Goal: Transaction & Acquisition: Purchase product/service

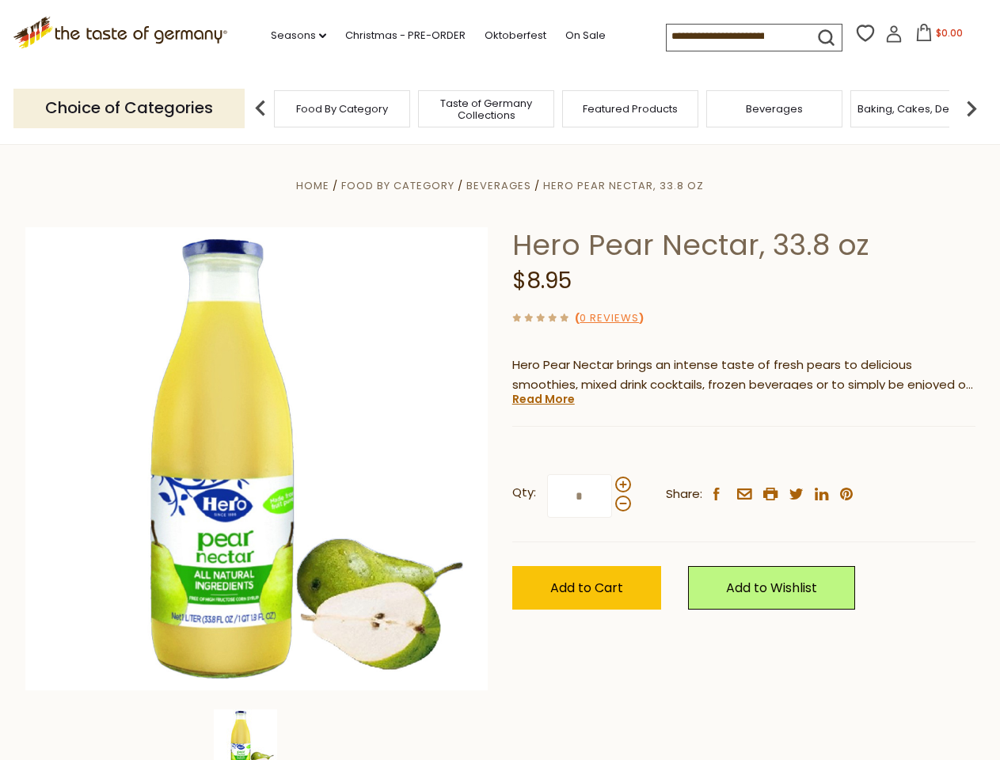
click at [500, 380] on div "Home Food By Category [GEOGRAPHIC_DATA] Hero Pear Nectar, 33.8 oz Hero Pear Nec…" at bounding box center [500, 481] width 974 height 610
click at [292, 36] on link "Seasons dropdown_arrow" at bounding box center [298, 35] width 55 height 17
click at [936, 37] on span "$0.00" at bounding box center [949, 32] width 27 height 13
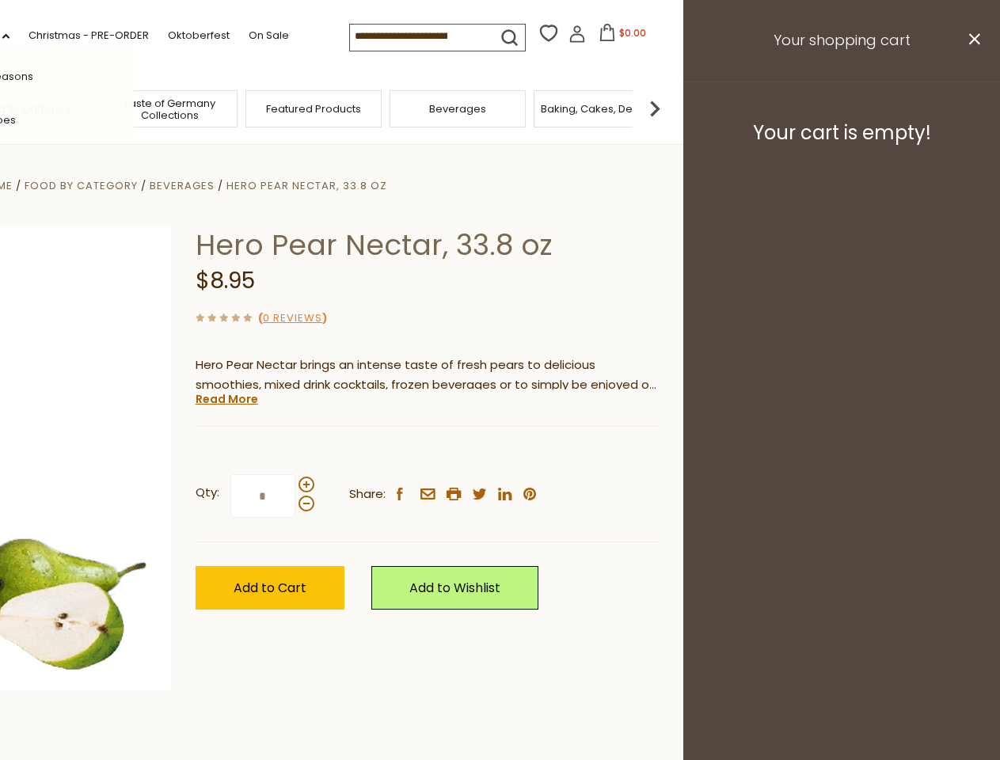
click at [134, 108] on div "All Seasons Recipes Game Day [DATE] [DATE] [DATE][PERSON_NAME] [DATE] Springfes…" at bounding box center [44, 380] width 180 height 672
click at [671, 108] on img at bounding box center [655, 109] width 32 height 32
click at [500, 452] on div "Qty: * Share: facebook email printer twitter linkedin pinterest" at bounding box center [427, 497] width 463 height 92
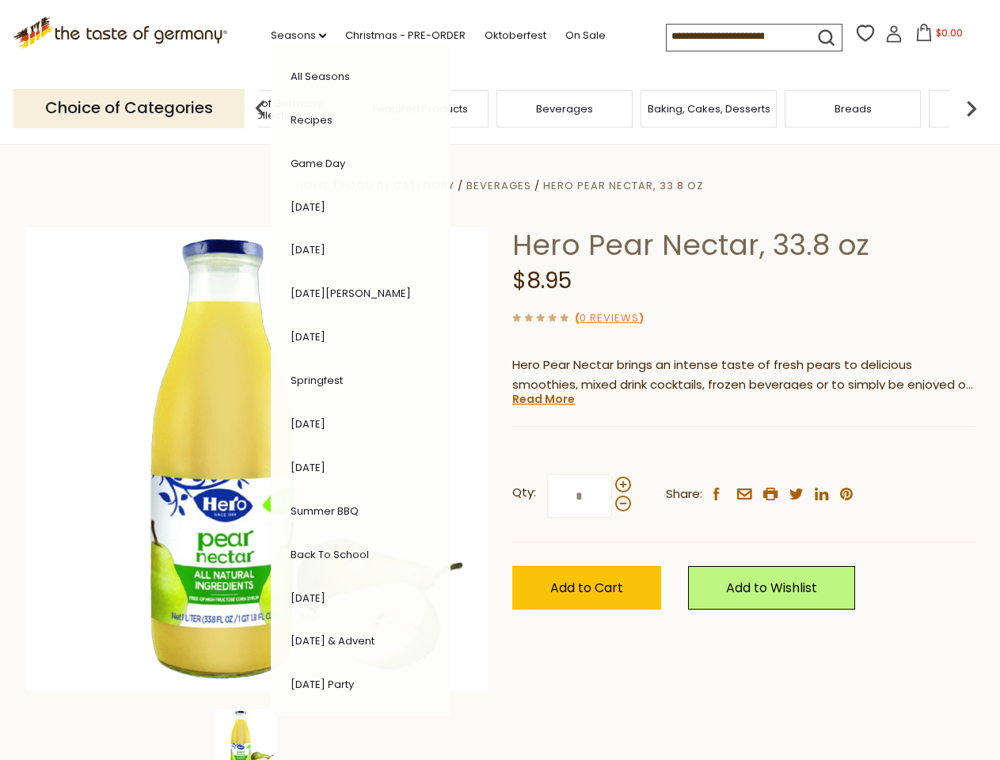
click at [257, 735] on img at bounding box center [245, 741] width 63 height 63
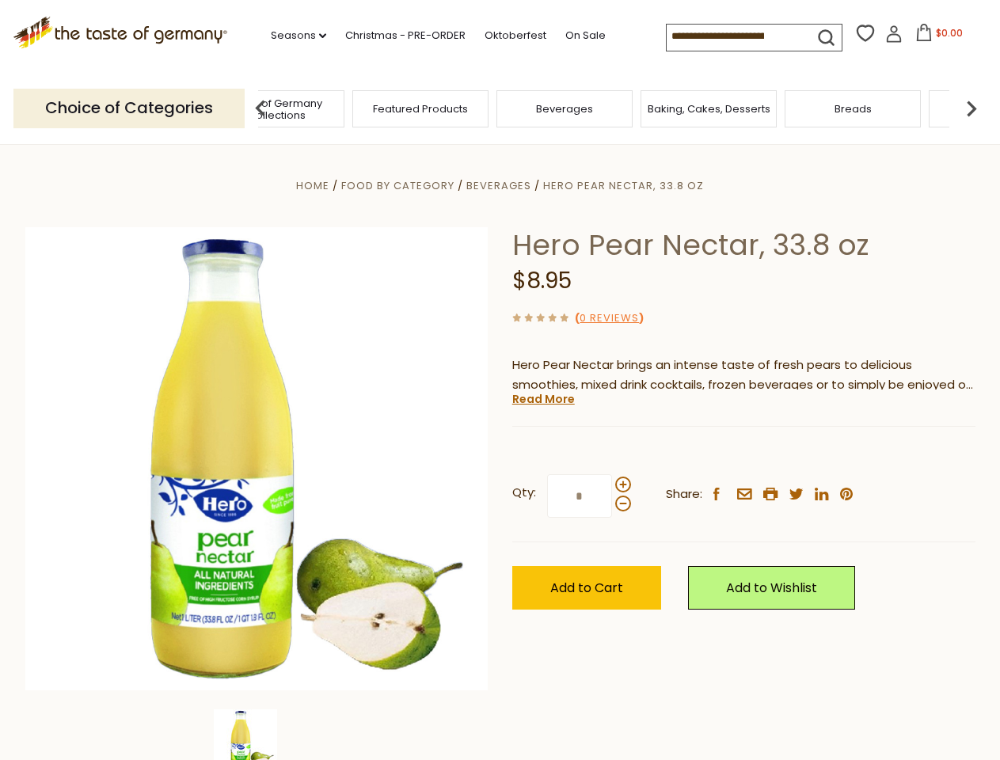
click at [257, 735] on img at bounding box center [245, 741] width 63 height 63
click at [543, 399] on link "Read More" at bounding box center [544, 399] width 63 height 16
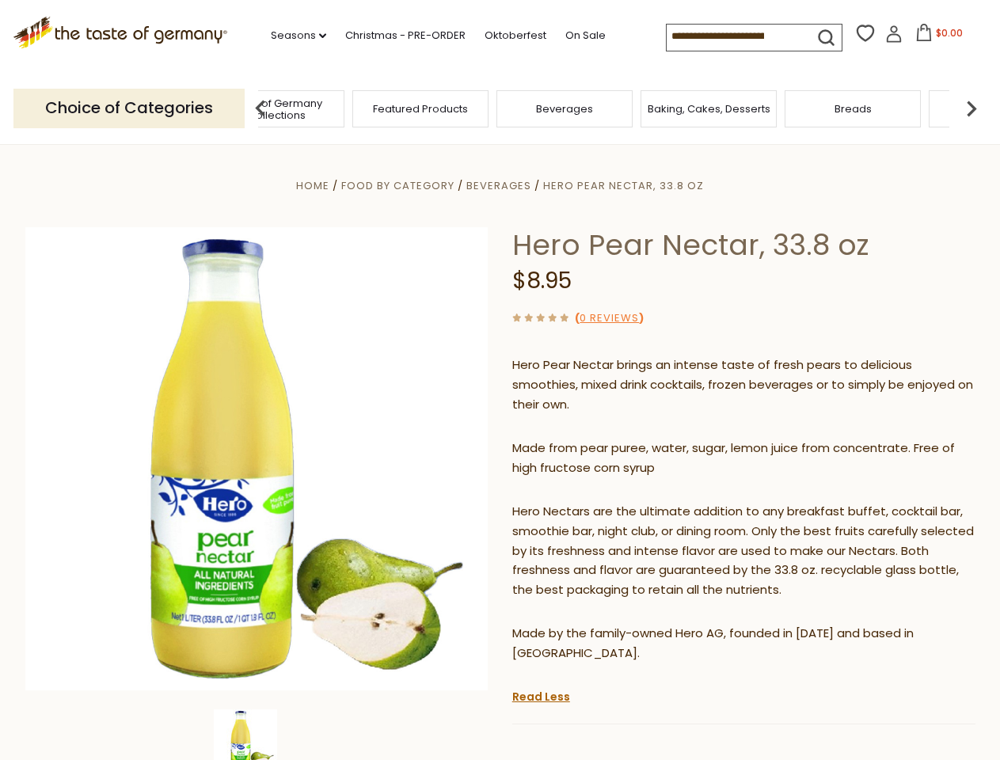
click at [623, 502] on p "Hero Nectars are the ultimate addition to any breakfast buffet, cocktail bar, s…" at bounding box center [744, 551] width 463 height 99
